Goal: Information Seeking & Learning: Learn about a topic

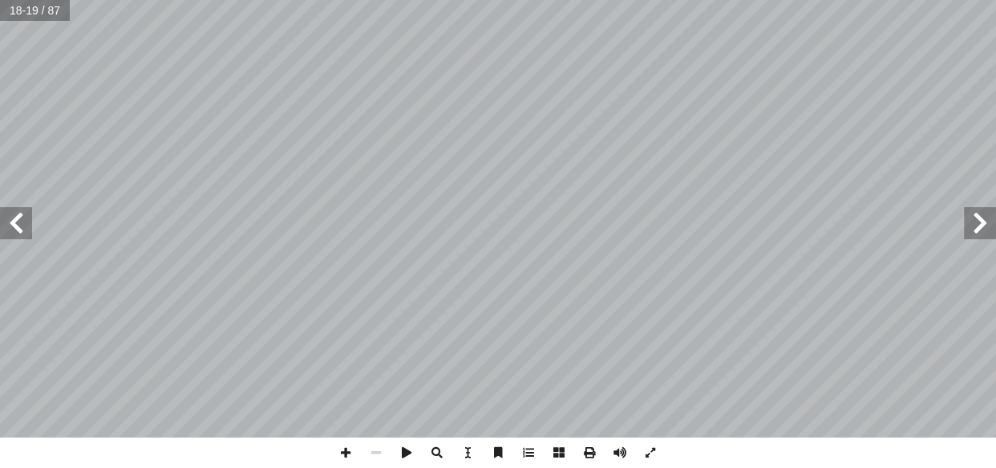
click at [983, 224] on span at bounding box center [980, 223] width 32 height 32
click at [981, 219] on span at bounding box center [980, 223] width 32 height 32
click at [14, 224] on span at bounding box center [16, 223] width 32 height 32
click at [985, 214] on span at bounding box center [980, 223] width 32 height 32
click at [14, 223] on span at bounding box center [16, 223] width 32 height 32
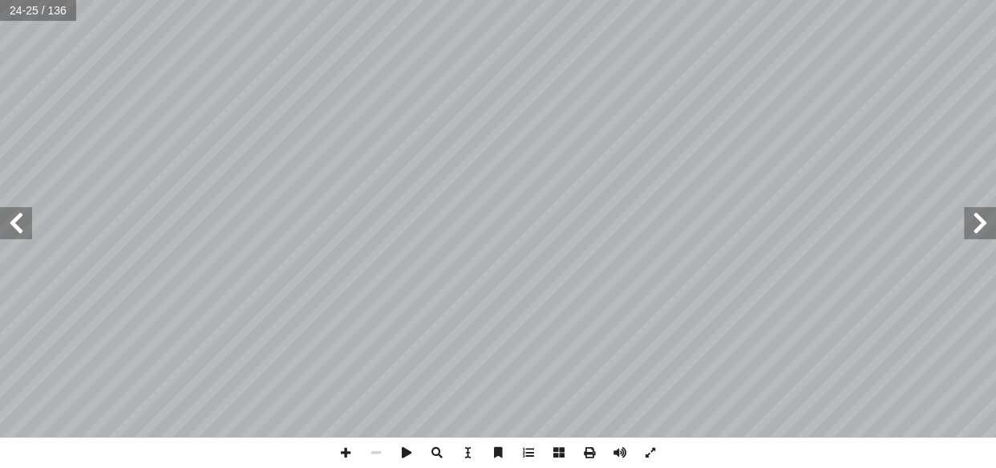
click at [979, 217] on span at bounding box center [980, 223] width 32 height 32
click at [347, 448] on span at bounding box center [346, 452] width 30 height 30
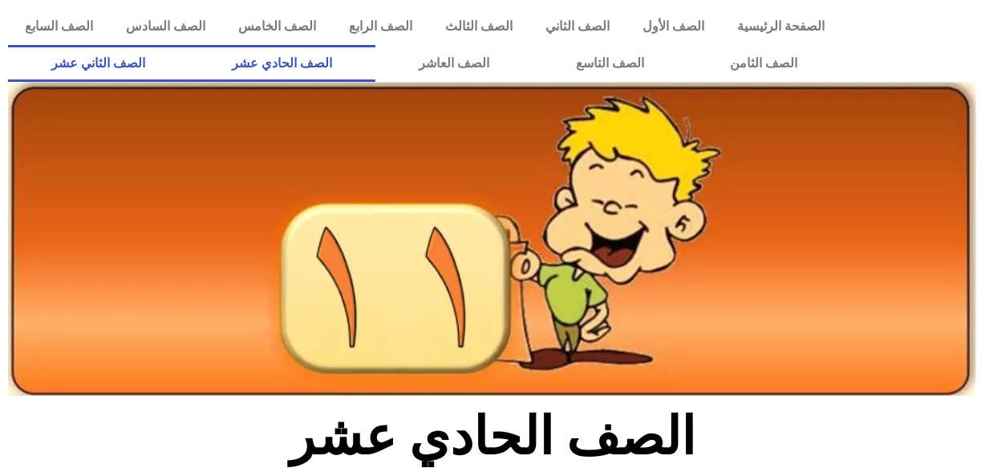
click at [137, 66] on link "الصف الثاني عشر" at bounding box center [98, 63] width 181 height 37
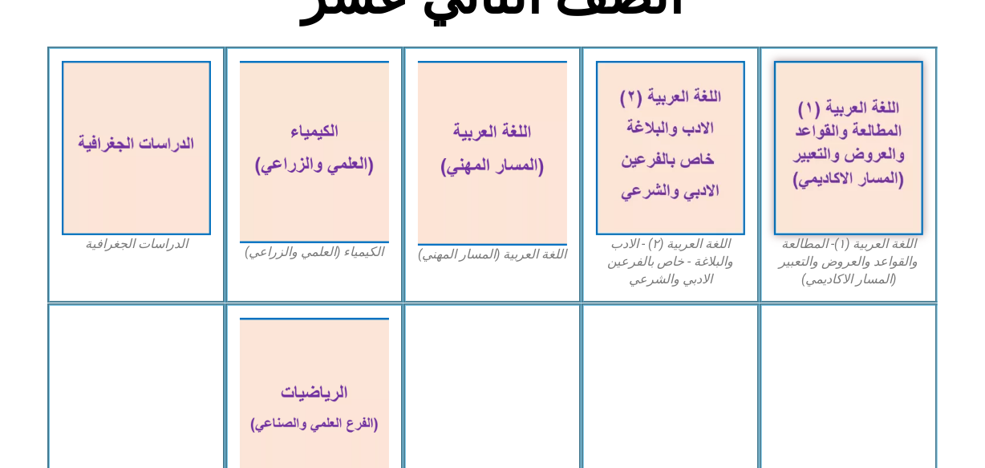
scroll to position [429, 0]
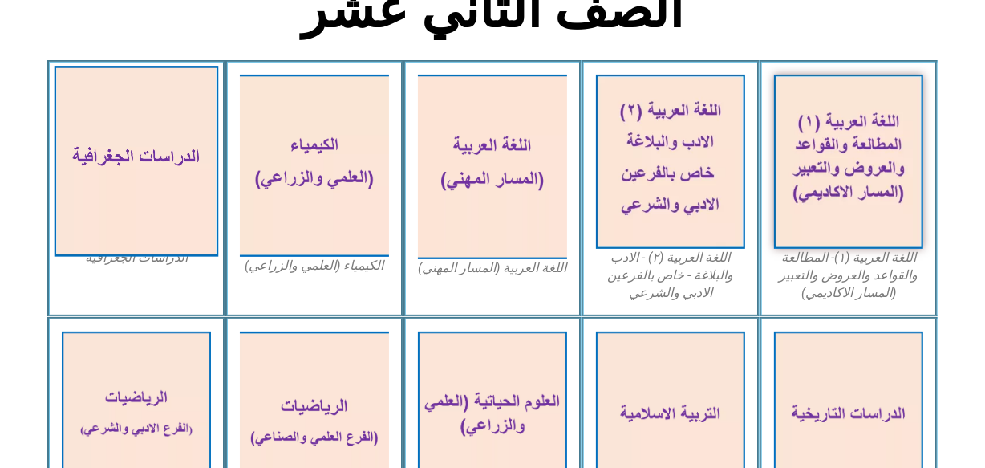
click at [168, 174] on img at bounding box center [137, 162] width 164 height 191
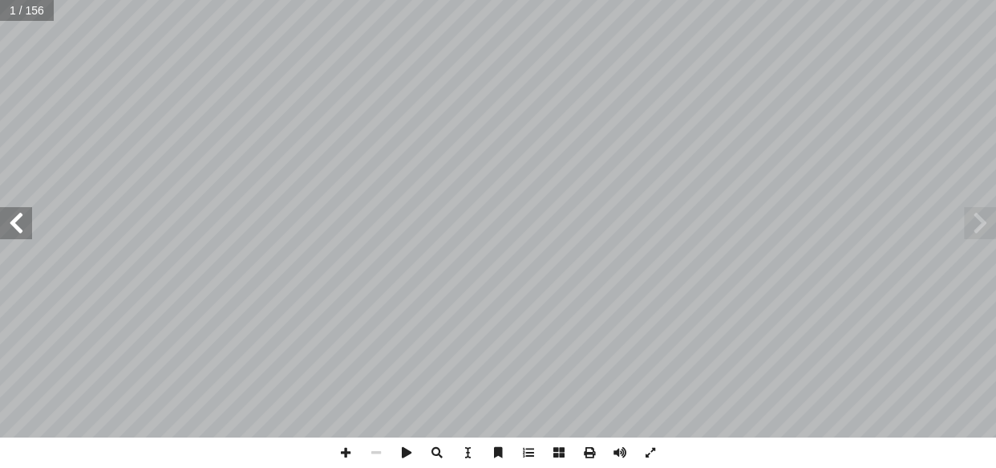
click at [21, 229] on span at bounding box center [16, 223] width 32 height 32
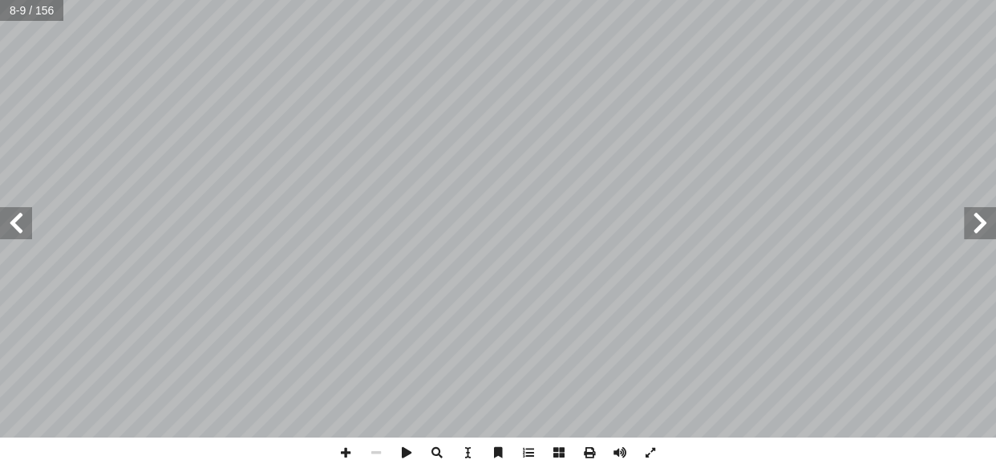
click at [21, 229] on span at bounding box center [16, 223] width 32 height 32
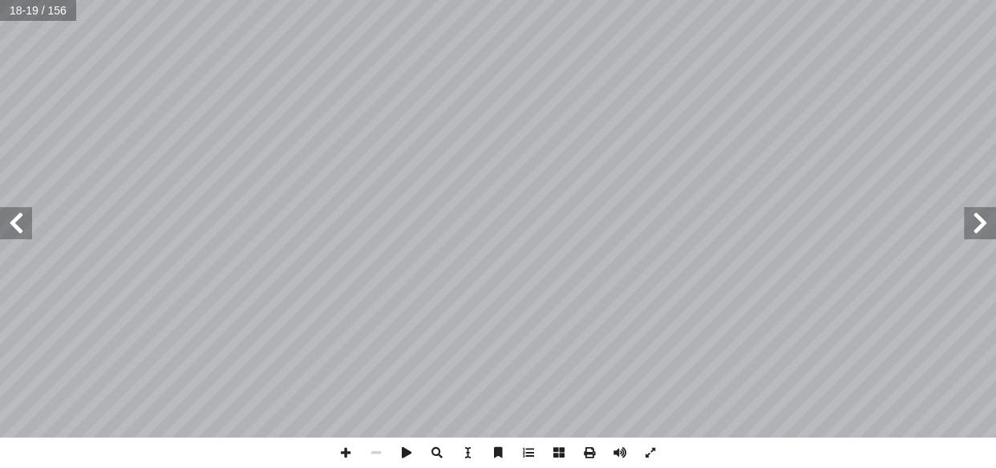
click at [21, 229] on span at bounding box center [16, 223] width 32 height 32
click at [343, 444] on span at bounding box center [346, 452] width 30 height 30
